Goal: Task Accomplishment & Management: Use online tool/utility

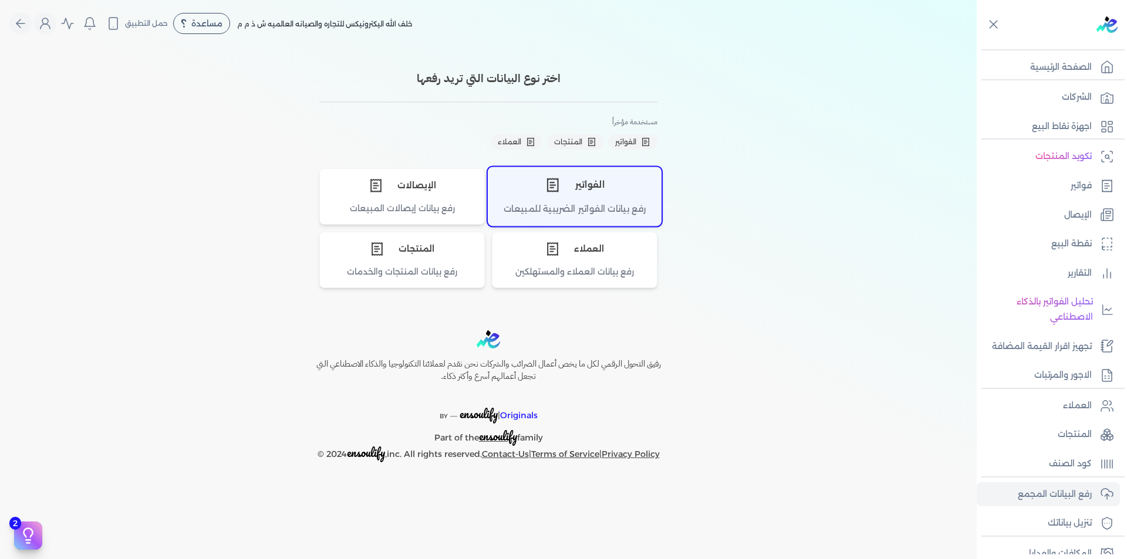
click at [568, 195] on div "الفواتير" at bounding box center [574, 184] width 173 height 35
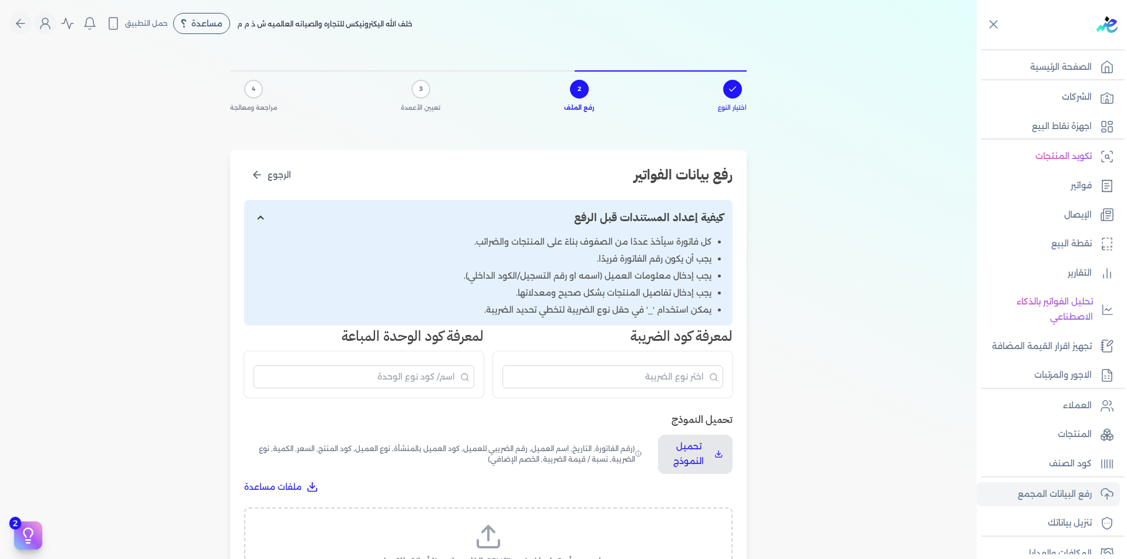
click at [530, 536] on label "اسحب وأسقط ملف CSV/Excel الخاص بك هنا أو انقر للتصفح (.csv أو .xlsx فقط)" at bounding box center [488, 553] width 458 height 60
click at [0, 0] on input "اسحب وأسقط ملف CSV/Excel الخاص بك هنا أو انقر للتصفح (.csv أو .xlsx فقط)" at bounding box center [0, 0] width 0 height 0
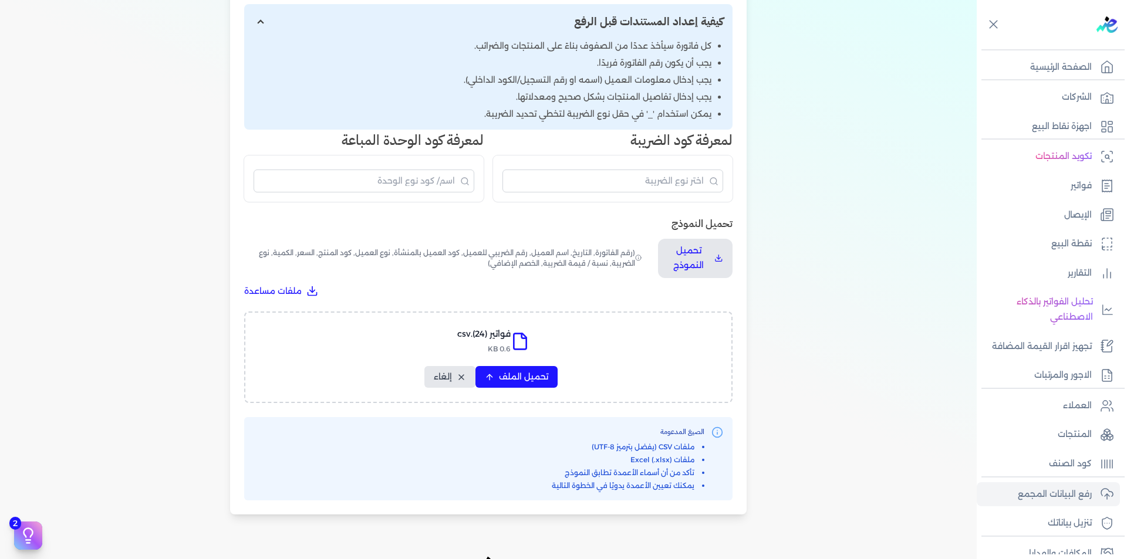
scroll to position [349, 0]
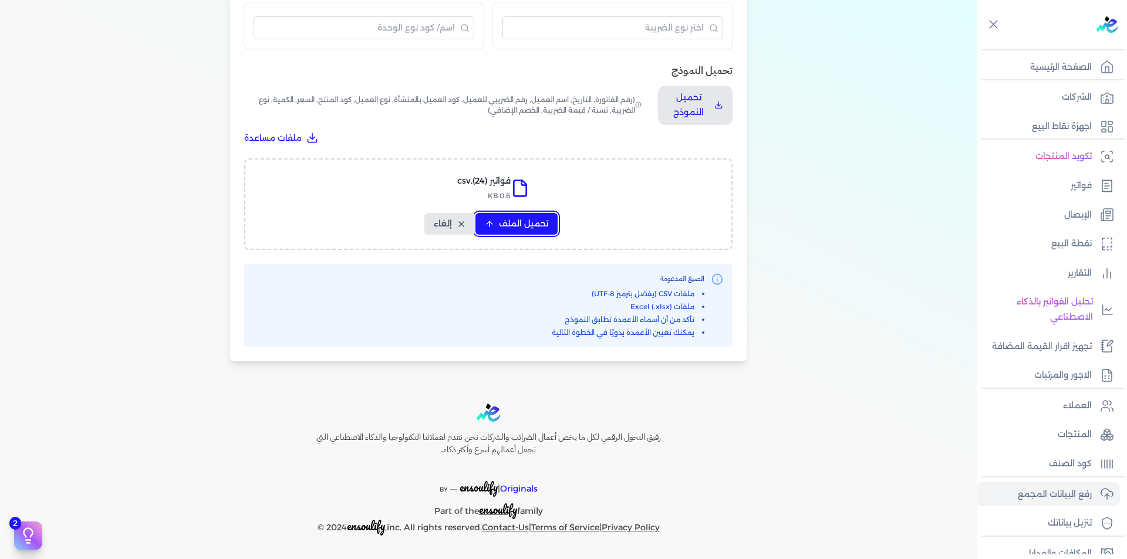
click at [512, 230] on span "تحميل الملف" at bounding box center [523, 224] width 49 height 12
select select "رقم الفاتورة"
select select "التاريخ"
select select "أسم العميل"
select select "الرقم الضريبي"
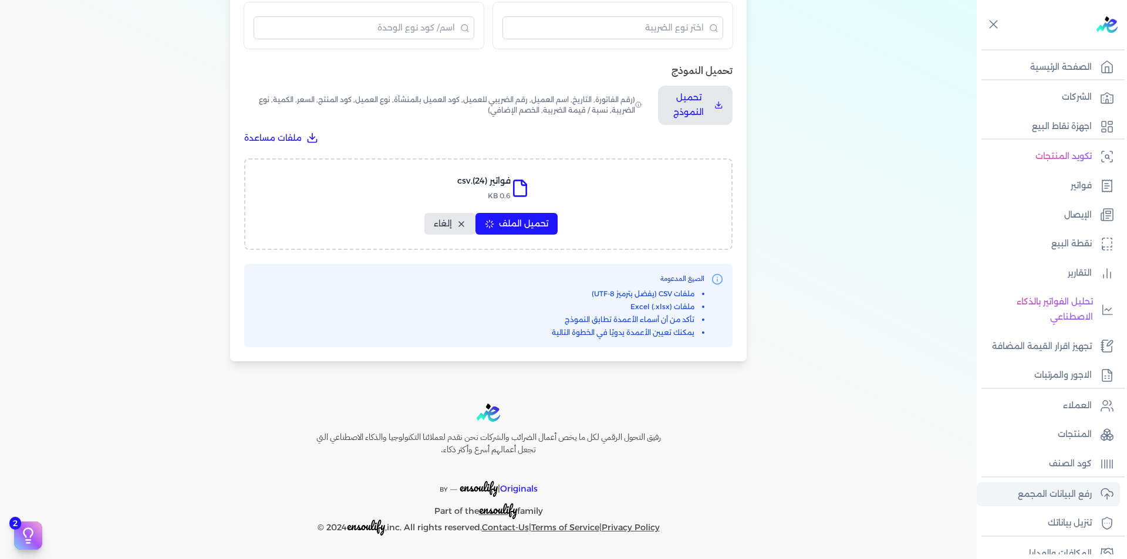
select select "نوع العميل"
select select "الرقم التسلسلي الداخلي"
select select "وصف البند"
select select "سيريال المنتج"
select select "السعر"
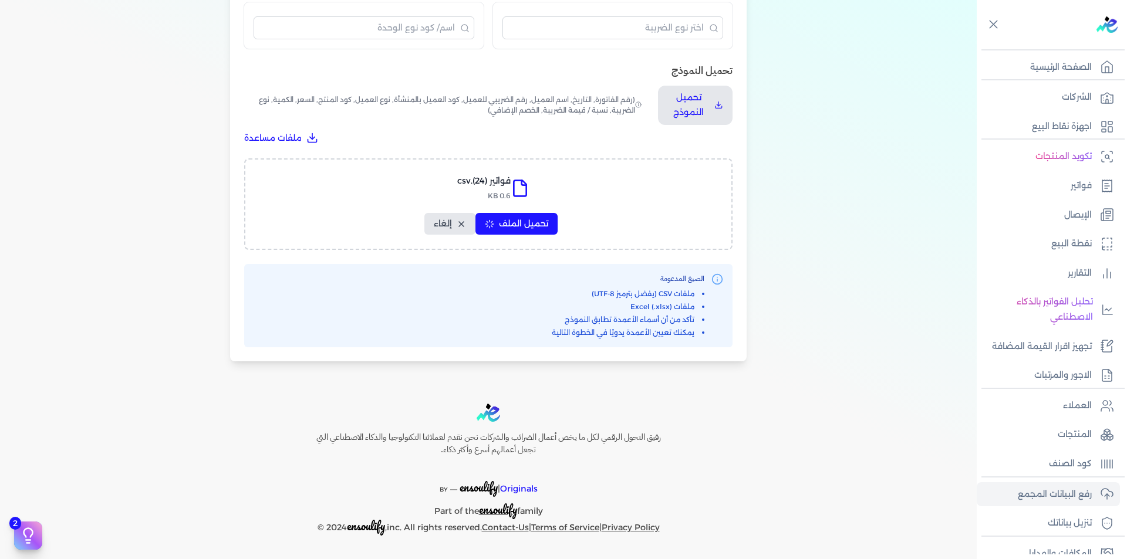
select select "الكمية"
select select "نوع الضريبة"
select select "نسبة / قيمة الضريبة"
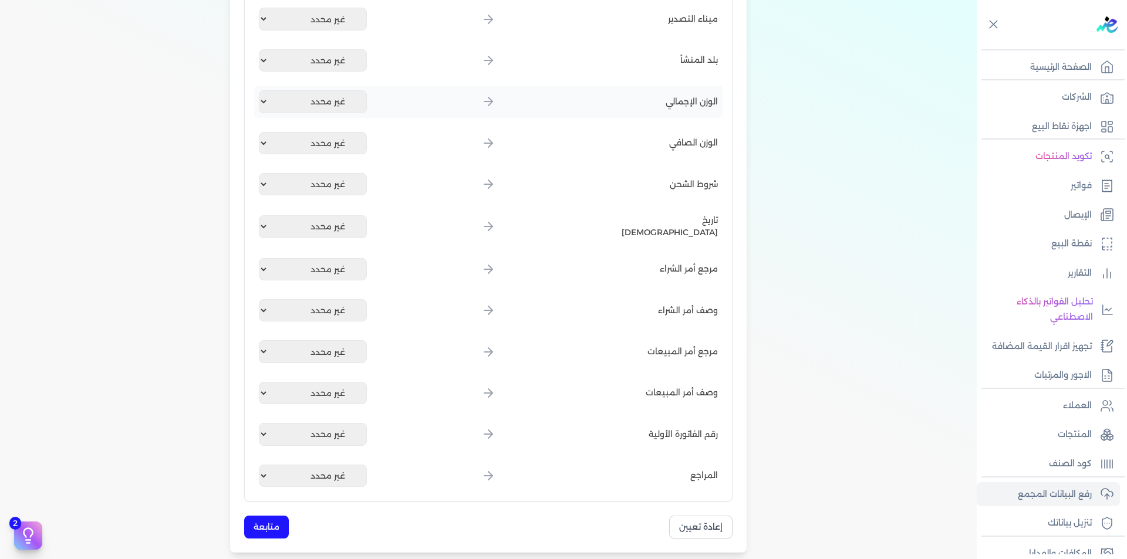
scroll to position [1347, 0]
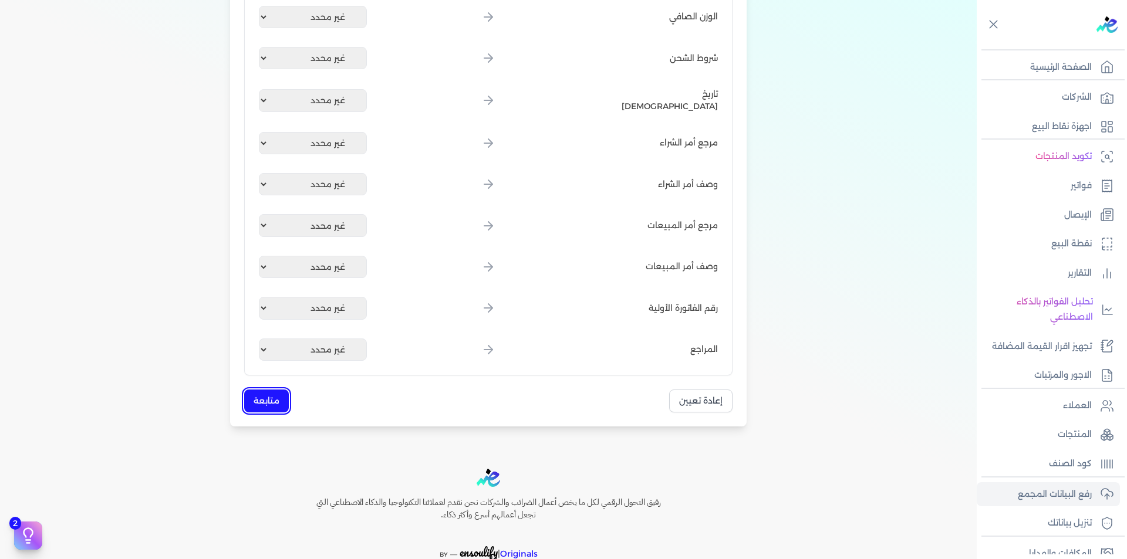
click at [266, 400] on button "متابعة" at bounding box center [266, 401] width 45 height 23
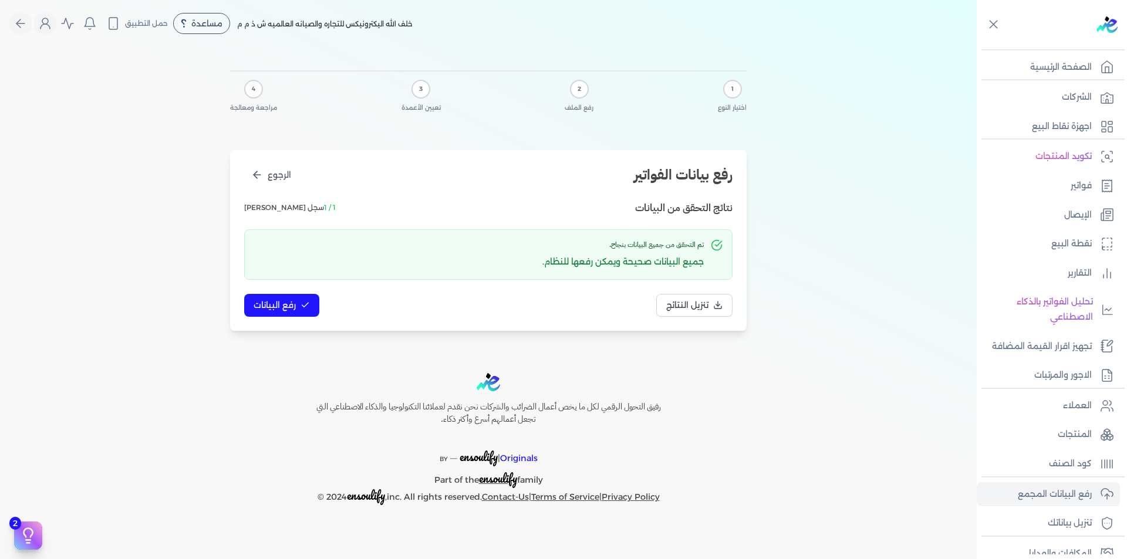
scroll to position [0, 0]
click at [297, 300] on button "رفع البيانات" at bounding box center [281, 305] width 75 height 23
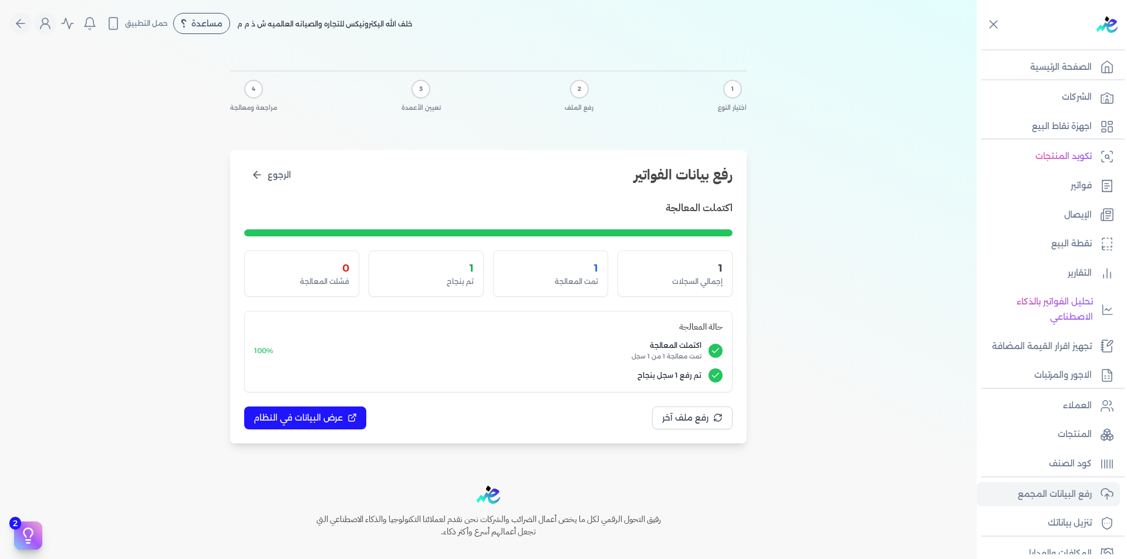
click at [800, 361] on div "1 اختيار النوع 2 رفع الملف 3 تعيين الأعمدة 4 مراجعة ومعالجة رفع بيانات الفواتير…" at bounding box center [488, 254] width 976 height 415
click at [792, 354] on div at bounding box center [792, 354] width 0 height 0
click at [800, 361] on div "1 اختيار النوع 2 رفع الملف 3 تعيين الأعمدة 4 مراجعة ومعالجة رفع بيانات الفواتير…" at bounding box center [488, 254] width 976 height 415
click at [792, 354] on div at bounding box center [792, 354] width 0 height 0
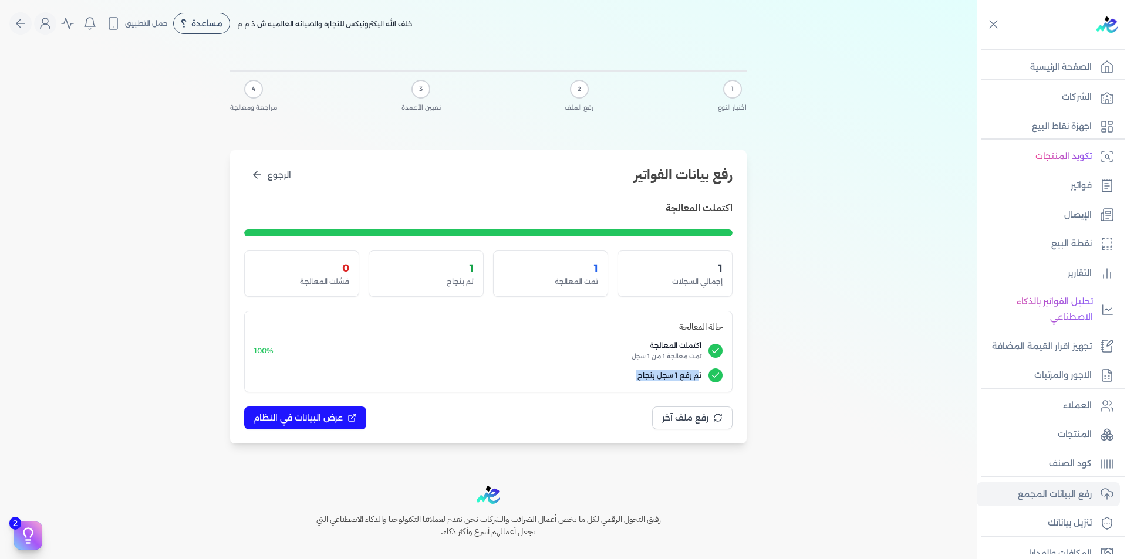
click at [800, 361] on div "1 اختيار النوع 2 رفع الملف 3 تعيين الأعمدة 4 مراجعة ومعالجة رفع بيانات الفواتير…" at bounding box center [488, 254] width 976 height 415
click at [850, 178] on div "1 اختيار النوع 2 رفع الملف 3 تعيين الأعمدة 4 مراجعة ومعالجة رفع بيانات الفواتير…" at bounding box center [488, 254] width 976 height 415
click at [739, 361] on div "رفع بيانات الفواتير الرجوع اكتملت المعالجة 1 إجمالي السجلات 1 تمت المعالجة 1 تم…" at bounding box center [488, 296] width 516 height 293
click at [731, 350] on div at bounding box center [731, 350] width 0 height 0
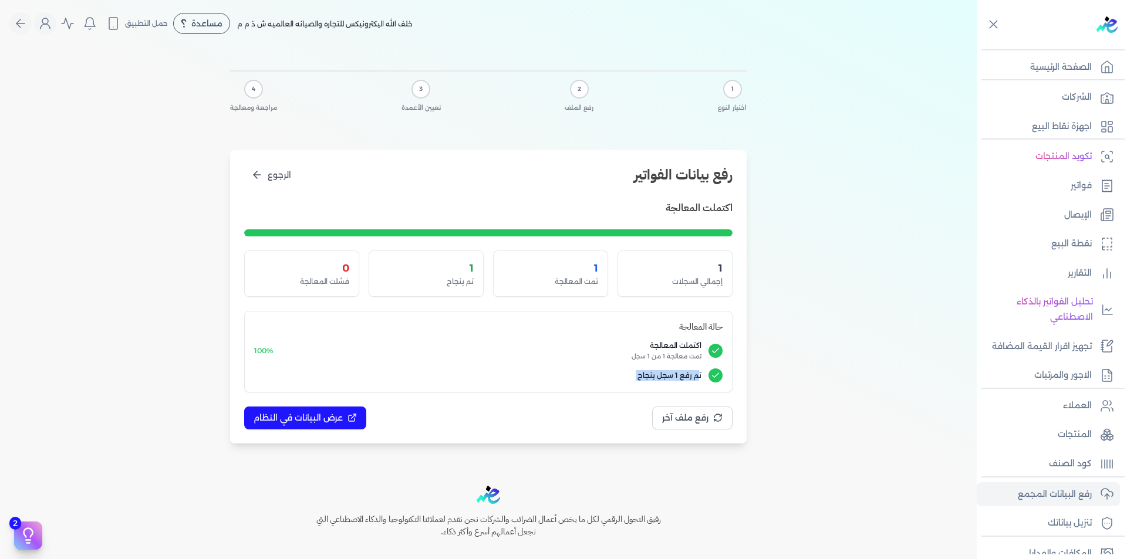
click at [739, 361] on div "رفع بيانات الفواتير الرجوع اكتملت المعالجة 1 إجمالي السجلات 1 تمت المعالجة 1 تم…" at bounding box center [488, 296] width 516 height 293
click at [731, 354] on div at bounding box center [731, 354] width 0 height 0
click at [892, 559] on div at bounding box center [1009, 559] width 235 height 0
click at [486, 444] on div "1 اختيار النوع 2 رفع الملف 3 تعيين الأعمدة 4 مراجعة ومعالجة رفع بيانات الفواتير…" at bounding box center [488, 254] width 526 height 415
click at [721, 357] on div at bounding box center [715, 351] width 14 height 14
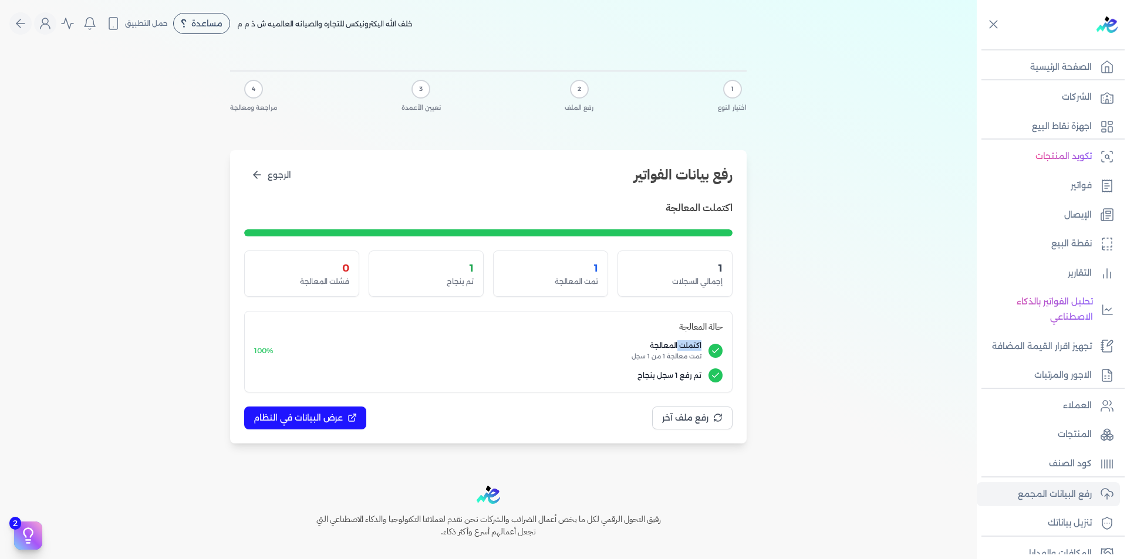
click at [721, 357] on div at bounding box center [715, 351] width 14 height 14
click at [892, 559] on div at bounding box center [1009, 559] width 235 height 0
click at [752, 559] on div "Close" at bounding box center [563, 559] width 1127 height 0
click at [452, 6] on nav "Toggle Navigation الاسعار العمولات مساعدة خدمة العملاء دليل المستخدم تسجيل الدخ…" at bounding box center [488, 23] width 976 height 47
